Goal: Transaction & Acquisition: Subscribe to service/newsletter

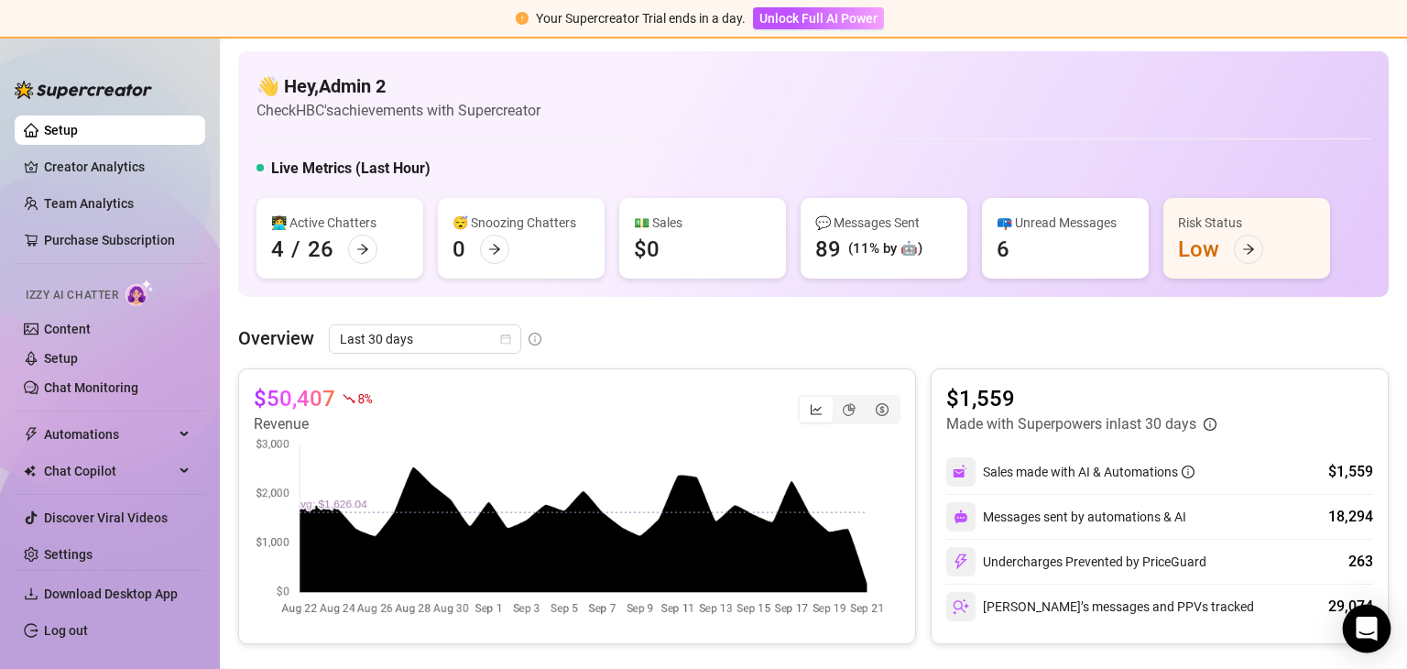
click at [1360, 628] on icon "Open Intercom Messenger" at bounding box center [1366, 628] width 21 height 24
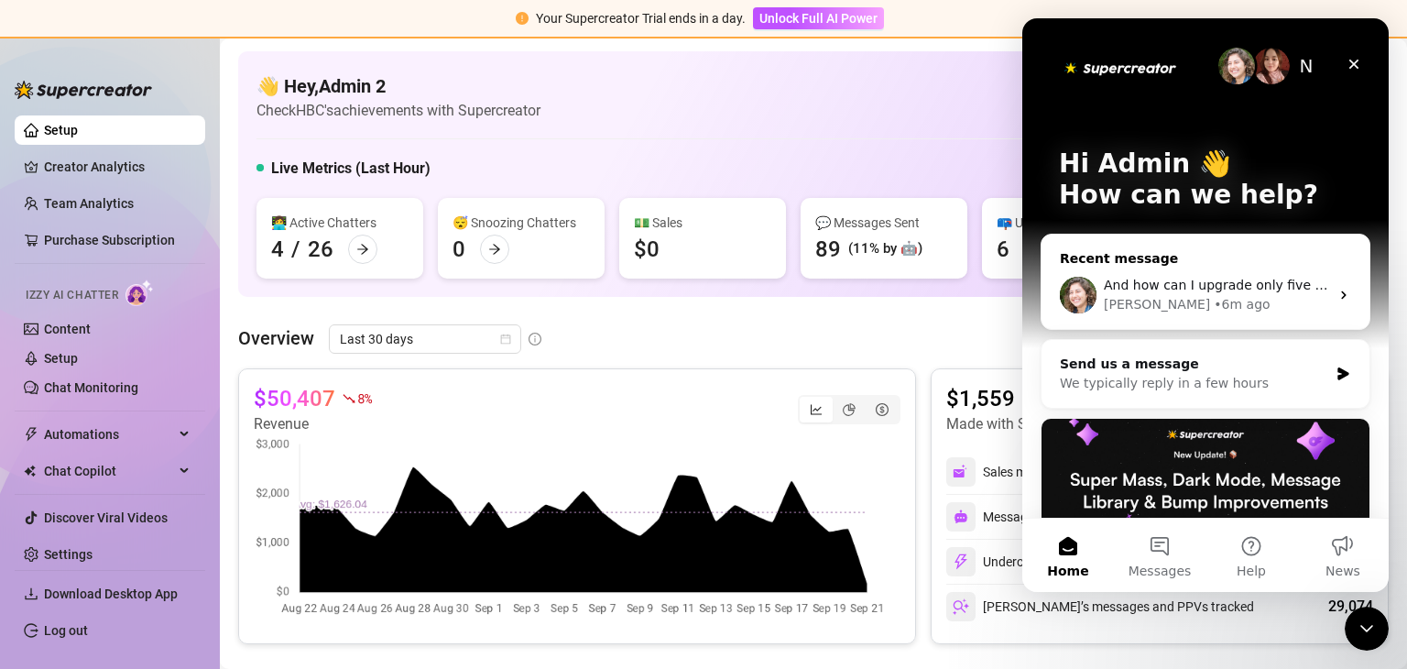
click at [1210, 289] on span "And how can I upgrade only five accounts if the other accounts also get include…" at bounding box center [1367, 285] width 527 height 15
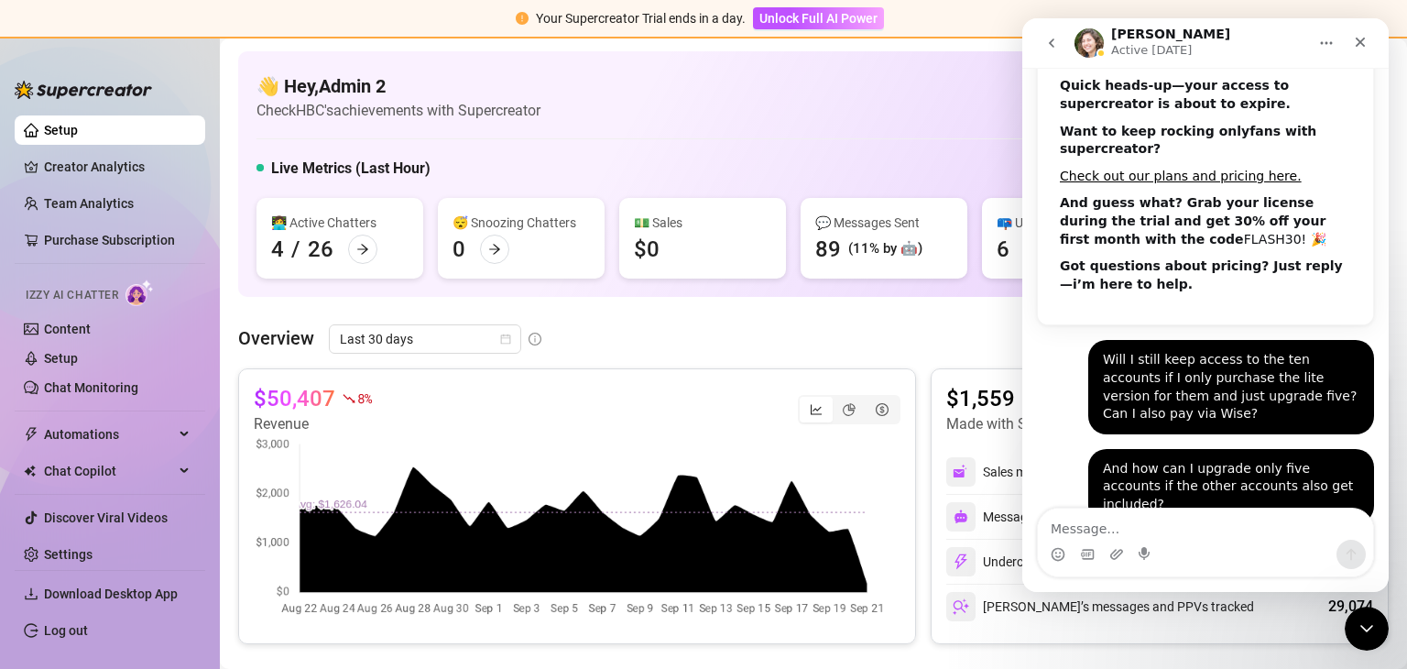
scroll to position [20, 0]
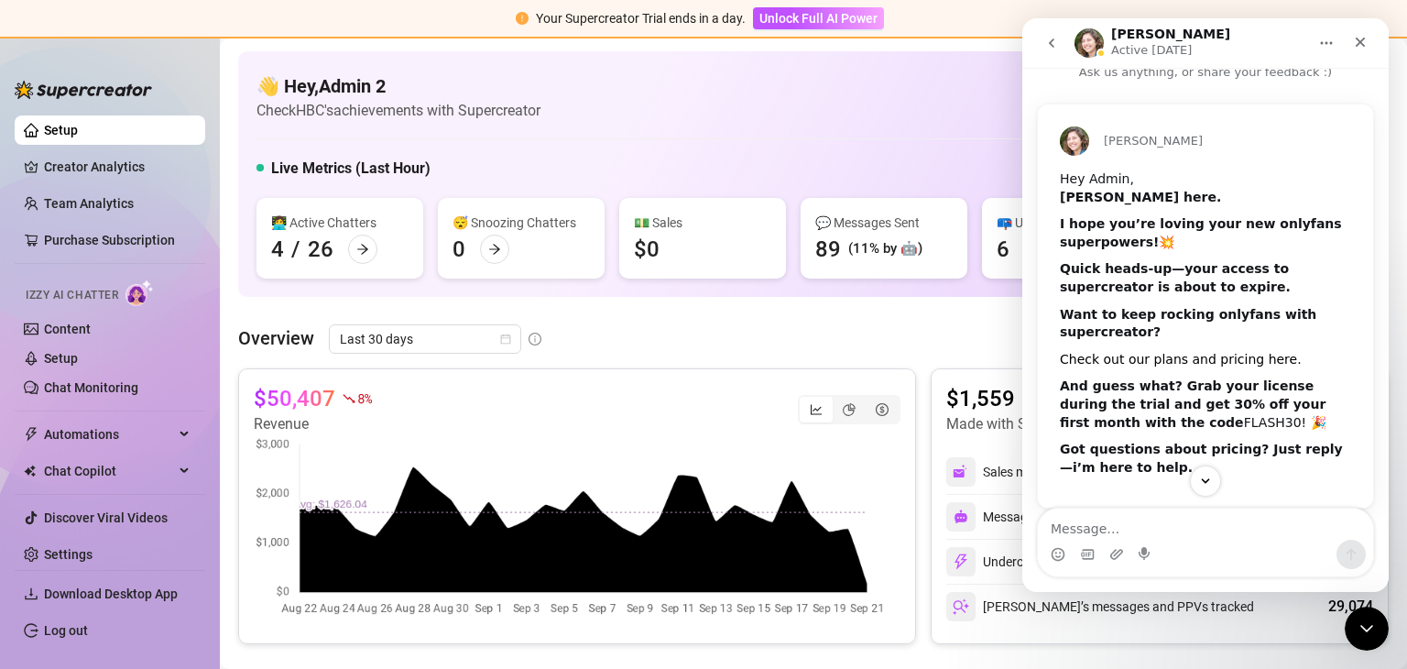
click at [1213, 356] on link "Check out our plans and pricing here." at bounding box center [1181, 359] width 242 height 15
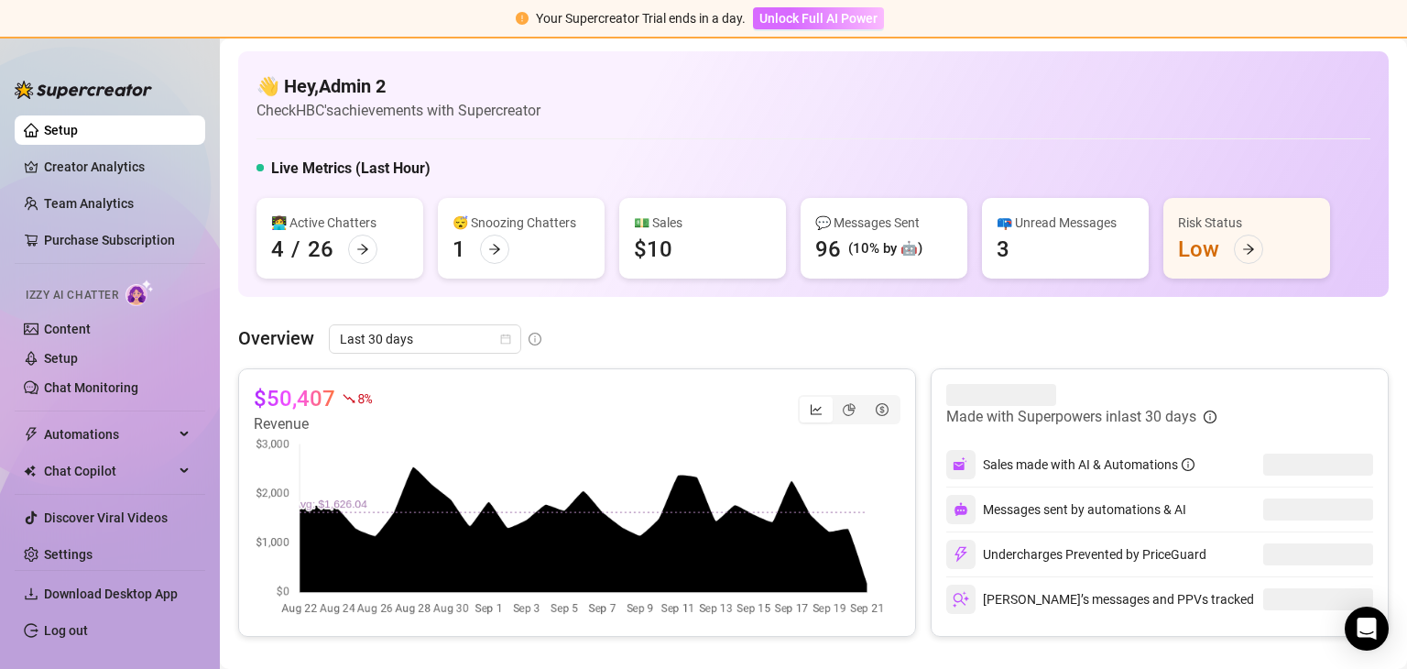
click at [786, 18] on span "Unlock Full AI Power" at bounding box center [818, 18] width 118 height 15
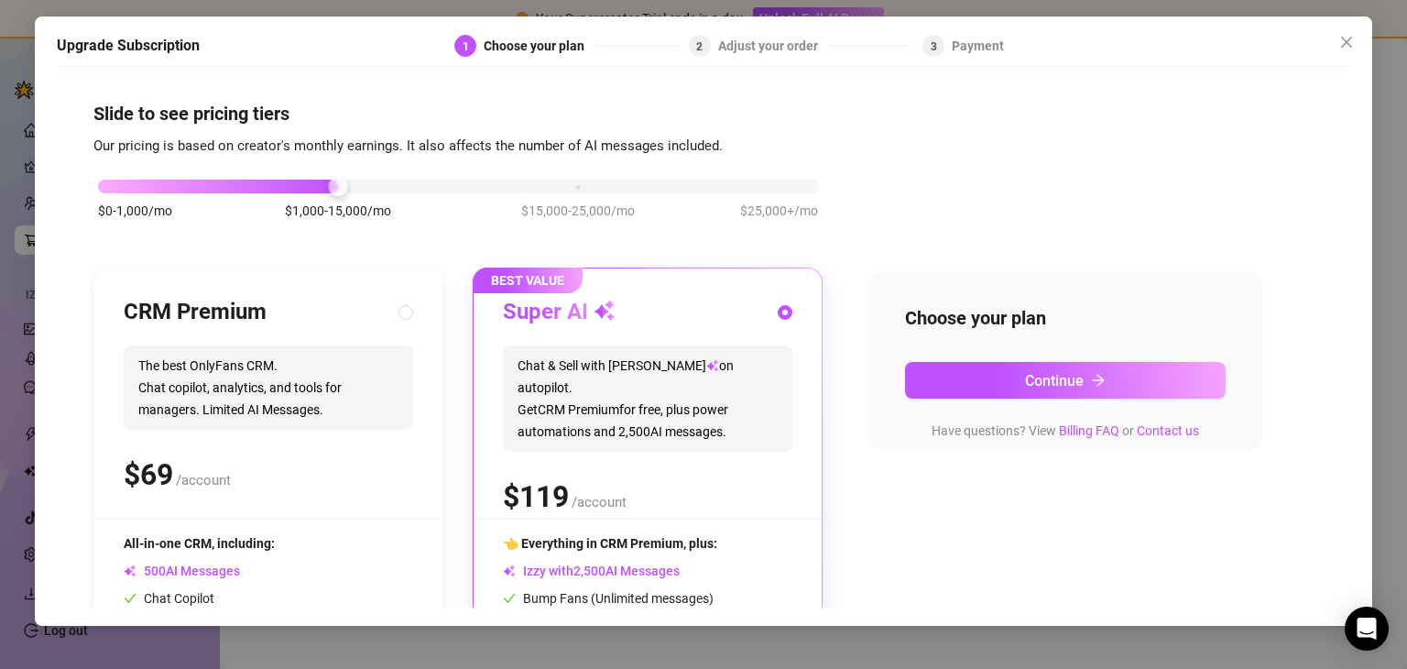
click at [241, 378] on span "The best OnlyFans CRM. Chat copilot, analytics, and tools for managers. Limited…" at bounding box center [268, 387] width 289 height 84
radio input "true"
radio input "false"
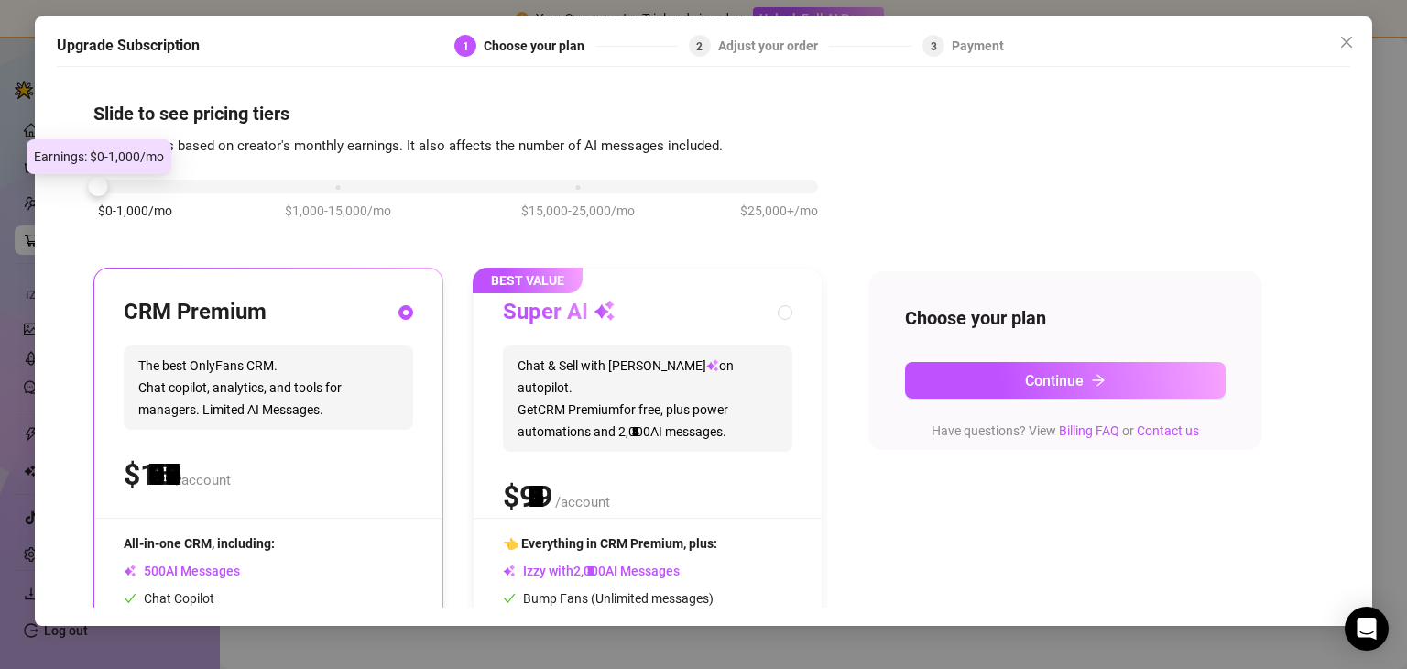
click at [103, 187] on div "$0-1,000/mo $1,000-15,000/mo $15,000-25,000/mo $25,000+/mo" at bounding box center [458, 181] width 720 height 11
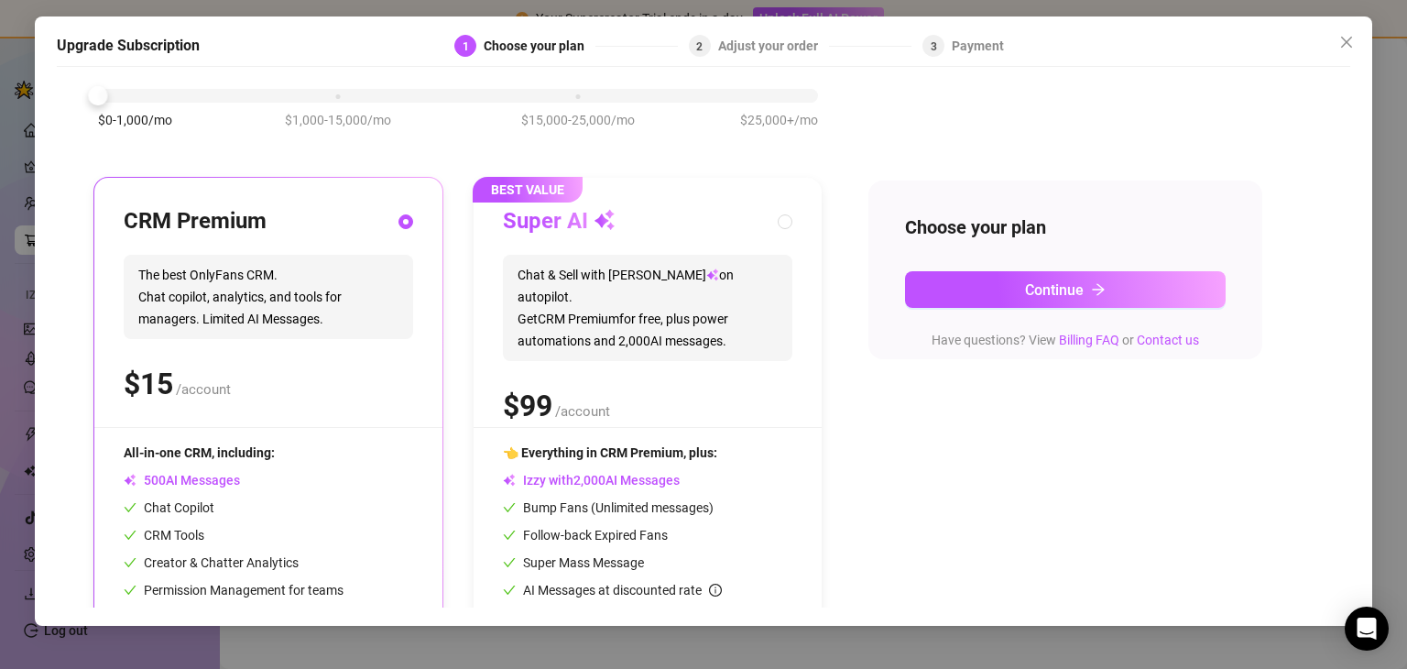
scroll to position [183, 0]
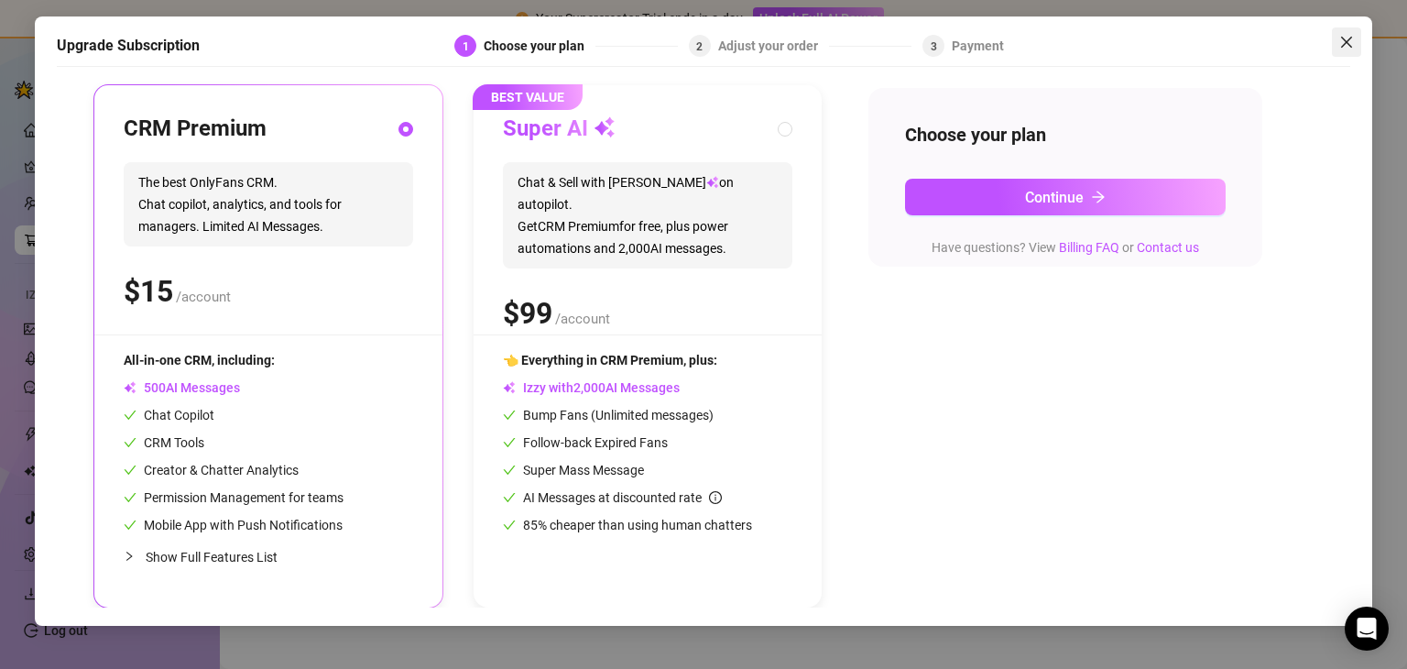
click at [1348, 41] on icon "close" at bounding box center [1346, 42] width 15 height 15
